Goal: Task Accomplishment & Management: Use online tool/utility

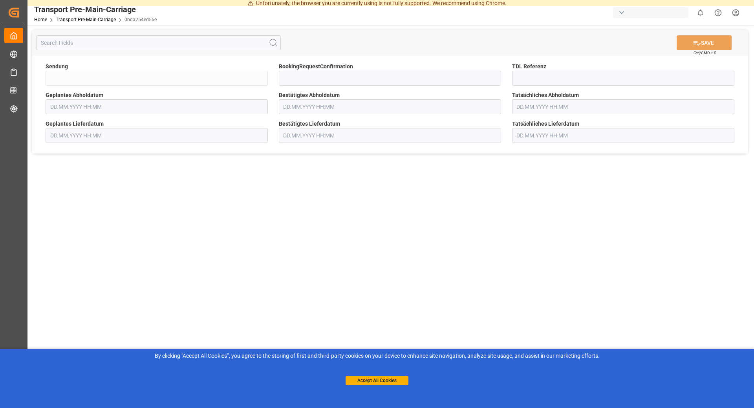
type input "QKA25-010107"
type input "[DATE] 00:00"
click at [340, 104] on input "text" at bounding box center [390, 106] width 222 height 15
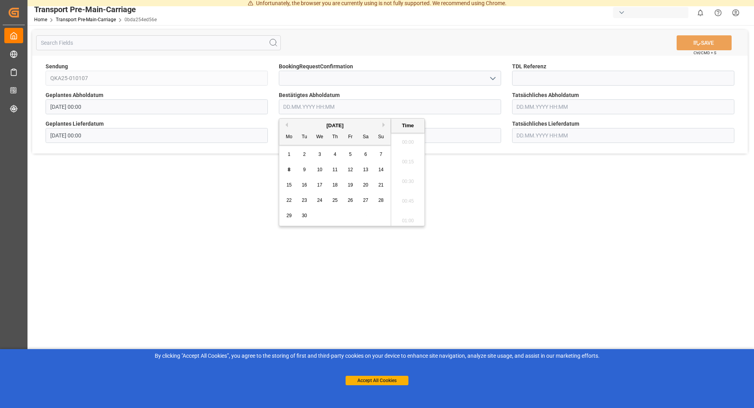
scroll to position [1043, 0]
click at [329, 172] on div "8 9 10 11 12 13 14" at bounding box center [334, 169] width 107 height 15
click at [336, 171] on span "11" at bounding box center [334, 169] width 5 height 5
type input "[DATE] 00:00"
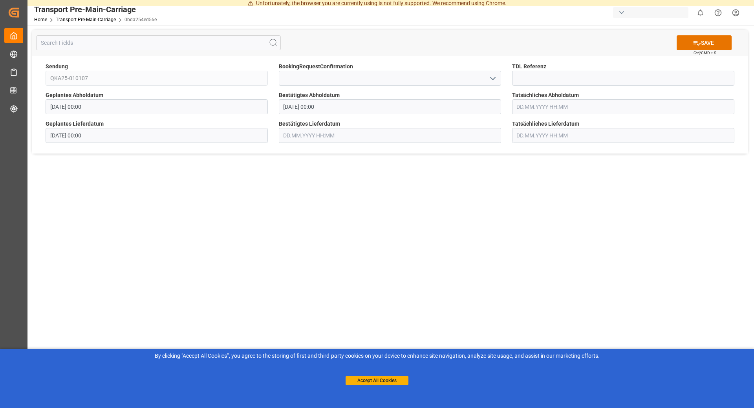
drag, startPoint x: 533, startPoint y: 207, endPoint x: 535, endPoint y: 201, distance: 5.5
click at [533, 205] on main "SAVE Ctrl/CMD + S Sendung QKA25-010107 BookingRequestConfirmation TDL Referenz …" at bounding box center [389, 214] width 725 height 378
click at [705, 46] on button "SAVE" at bounding box center [703, 42] width 55 height 15
